Goal: Information Seeking & Learning: Learn about a topic

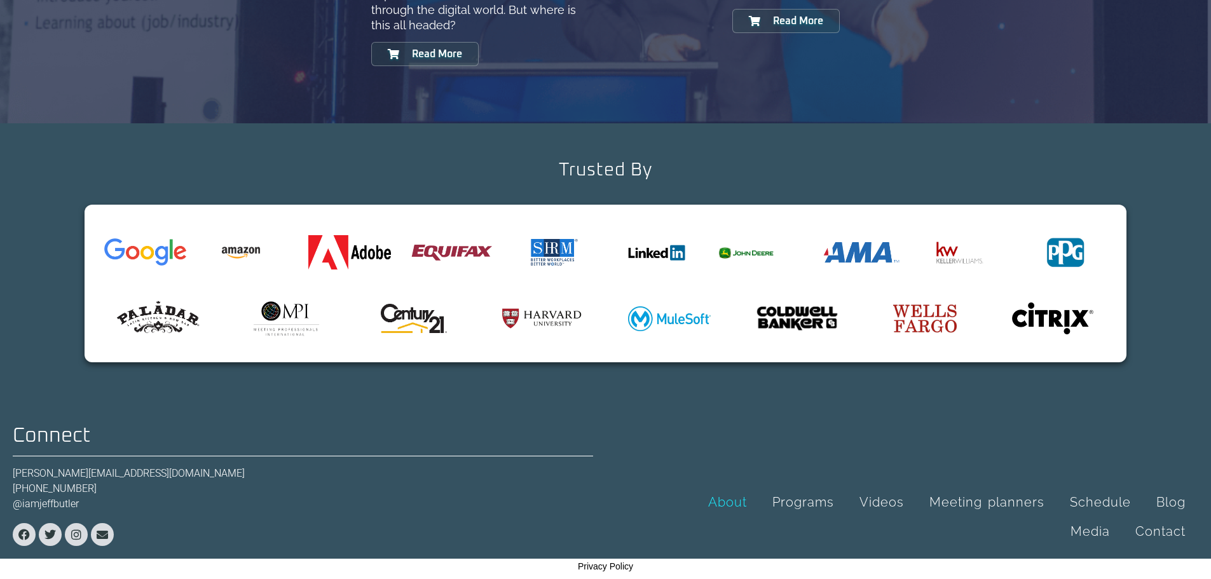
scroll to position [1498, 0]
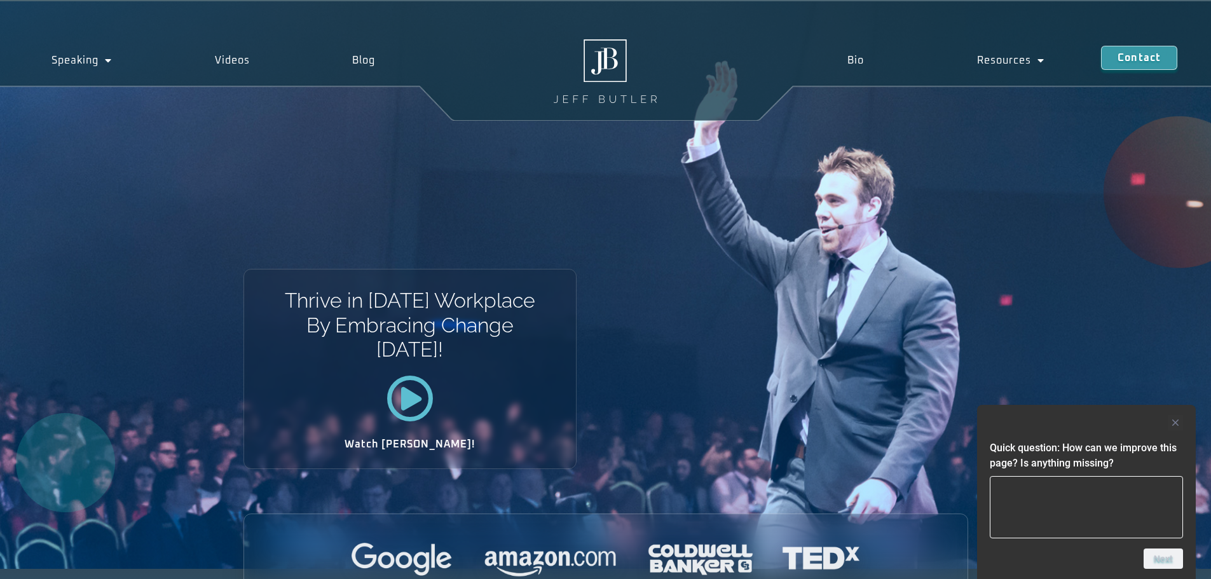
click at [710, 301] on div "Thrive in [DATE] Workplace By Embracing Change [DATE]! Watch [PERSON_NAME]!" at bounding box center [605, 285] width 1211 height 568
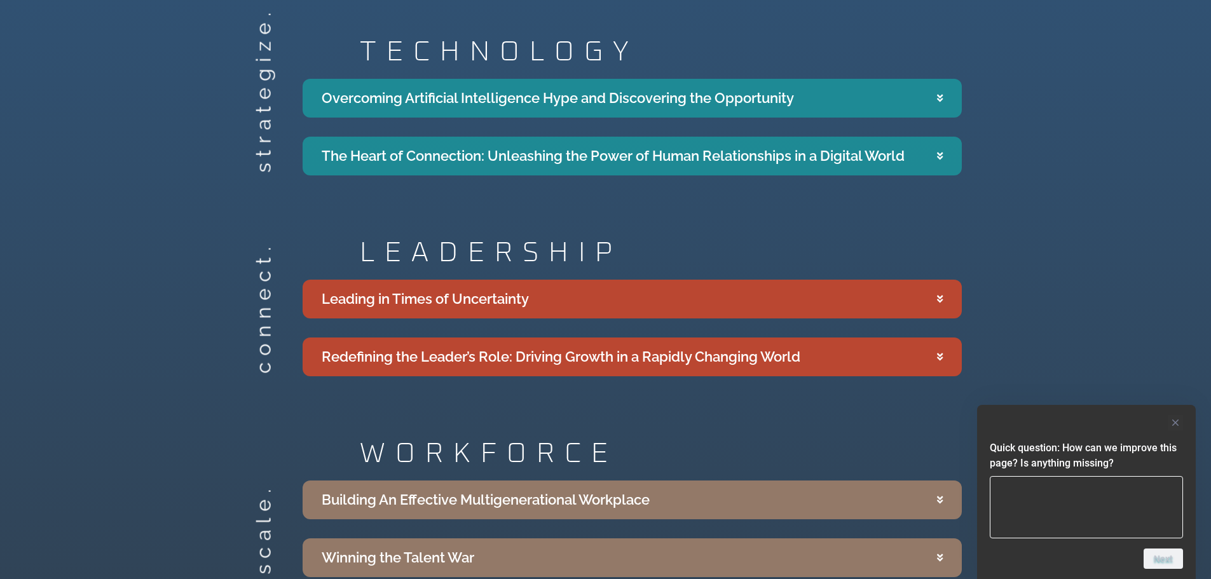
scroll to position [2415, 0]
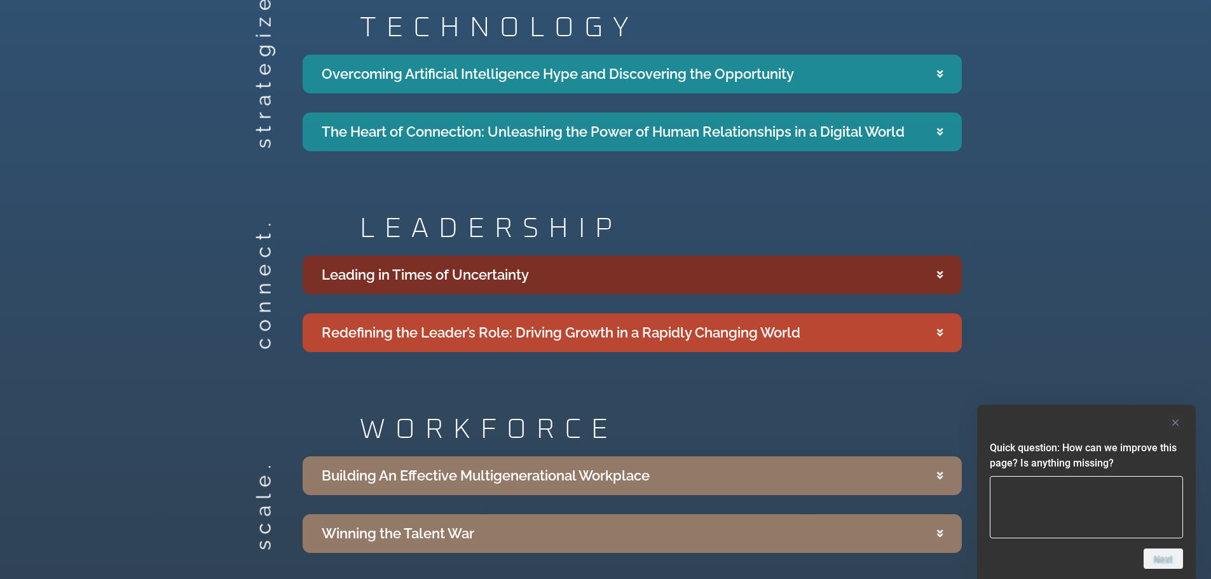
click at [748, 256] on summary "Leading in Times of Uncertainty" at bounding box center [632, 275] width 659 height 39
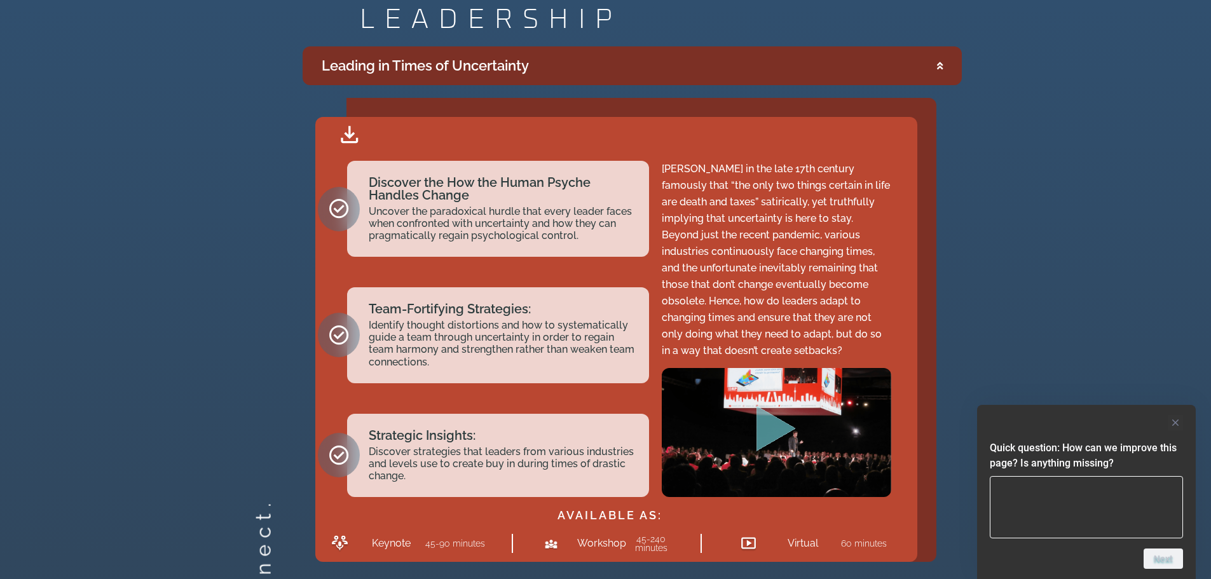
scroll to position [2606, 0]
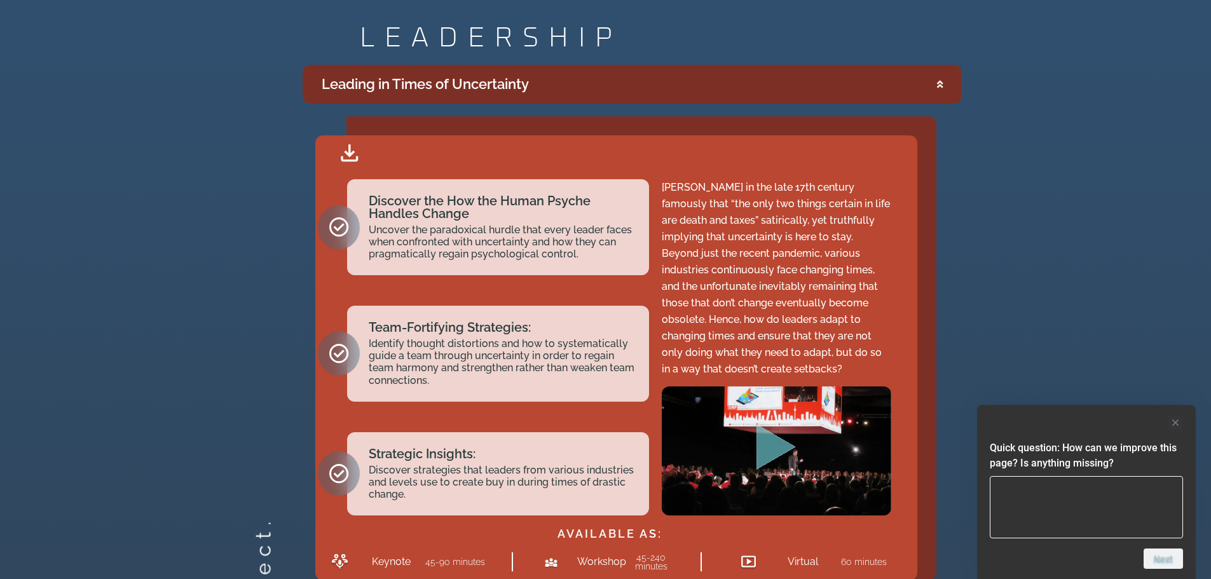
click at [507, 74] on div "Leading in Times of Uncertainty" at bounding box center [425, 84] width 207 height 21
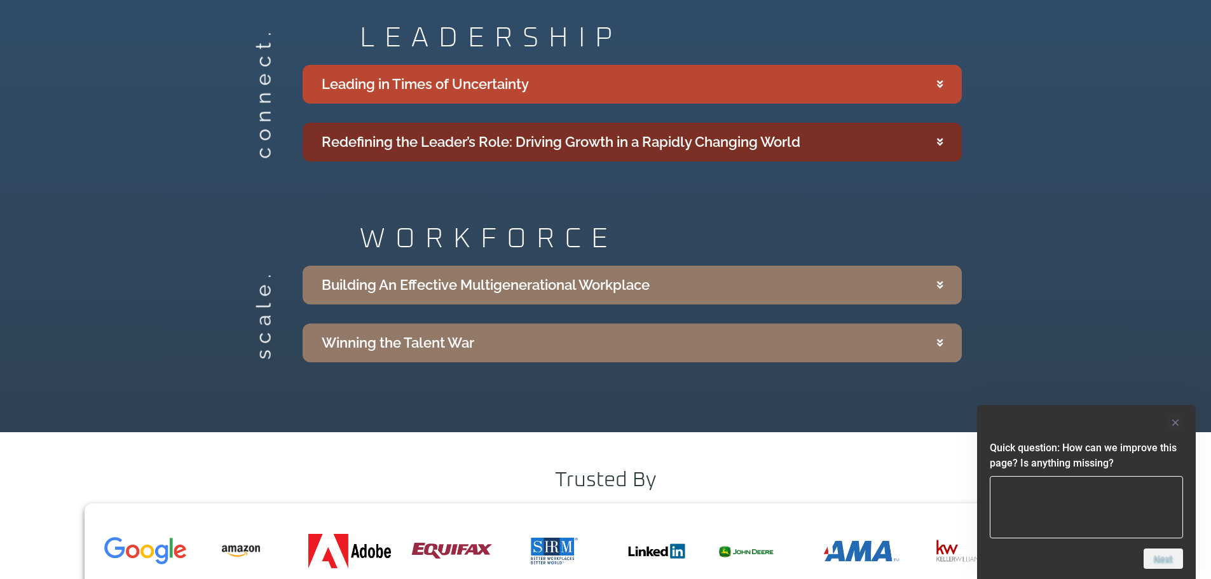
click at [522, 132] on div "Redefining the Leader’s Role: Driving Growth in a Rapidly Changing World" at bounding box center [561, 142] width 479 height 21
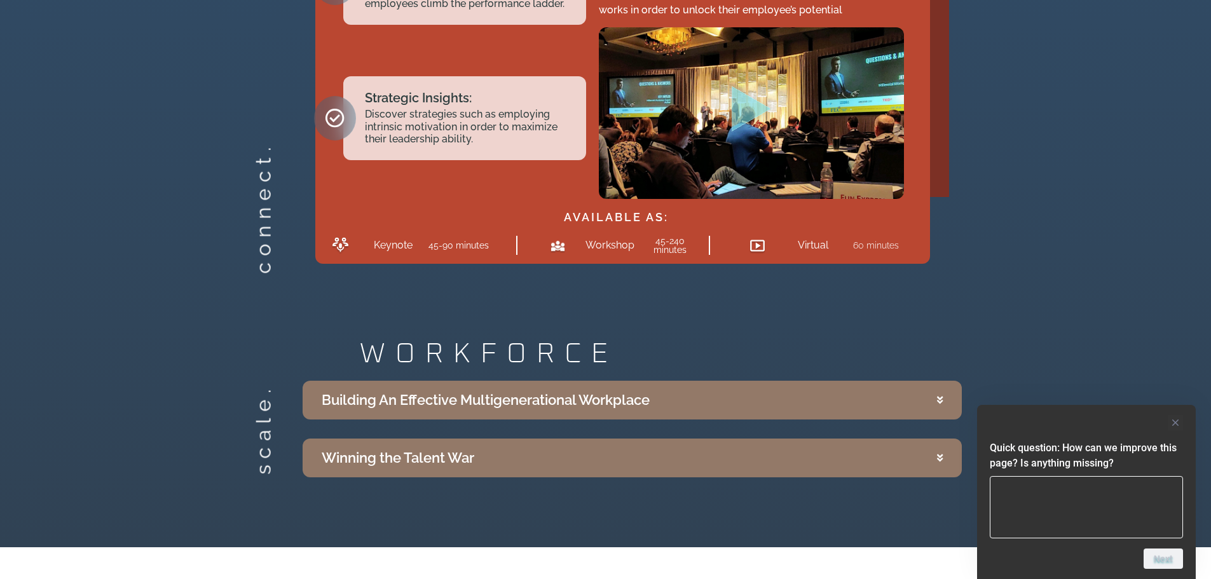
scroll to position [3140, 0]
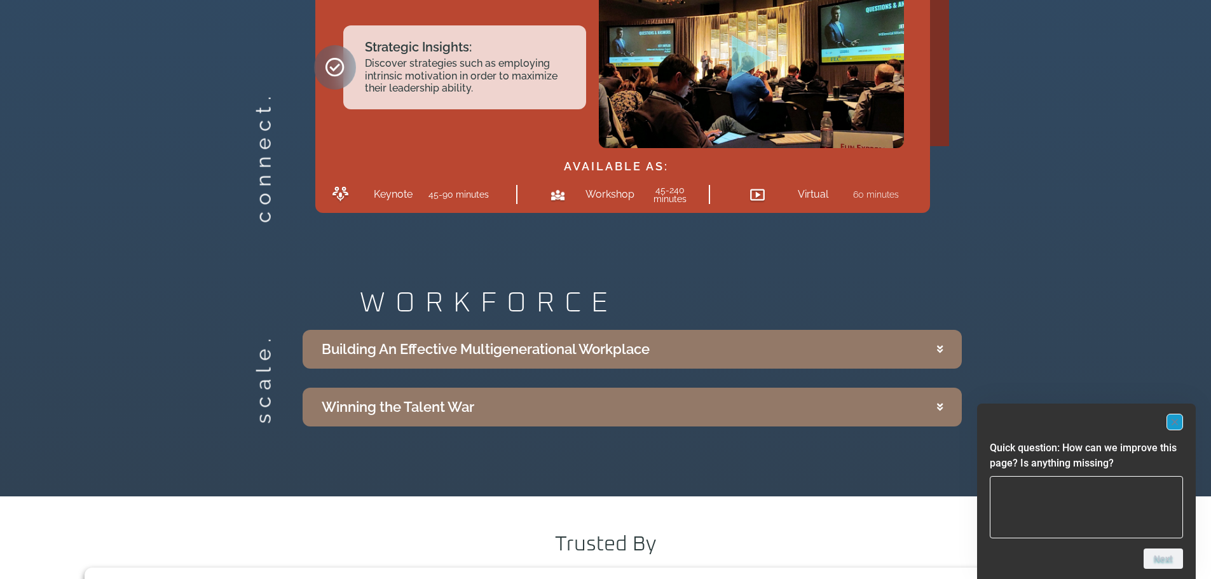
drag, startPoint x: 1174, startPoint y: 420, endPoint x: 1161, endPoint y: 408, distance: 17.6
click at [1174, 420] on rect "Hide survey" at bounding box center [1174, 421] width 15 height 15
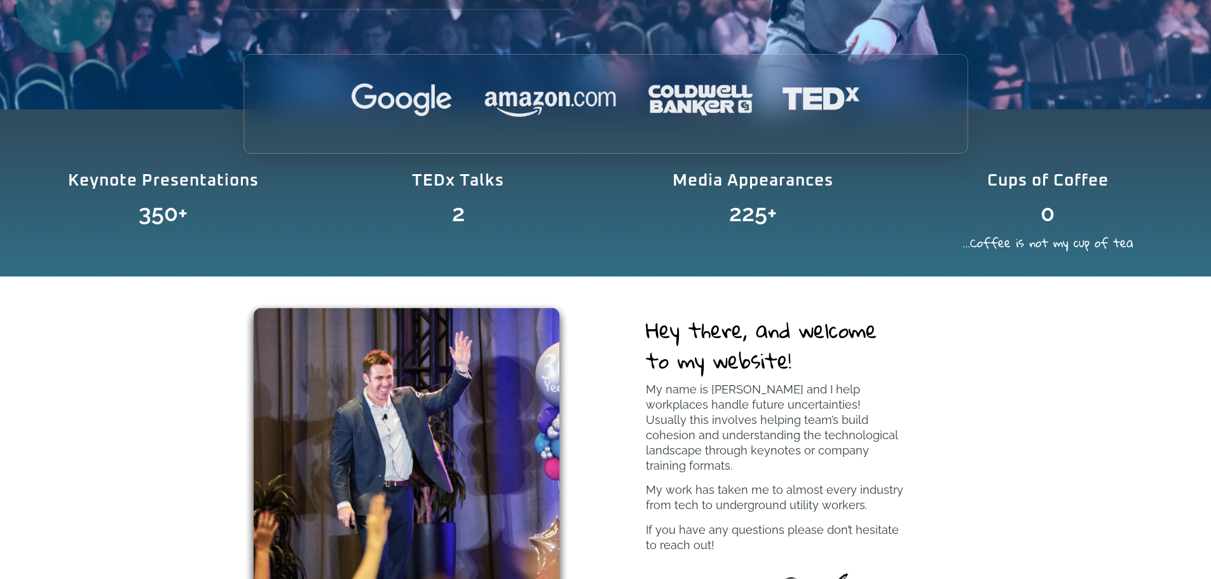
scroll to position [445, 0]
